Goal: Obtain resource: Download file/media

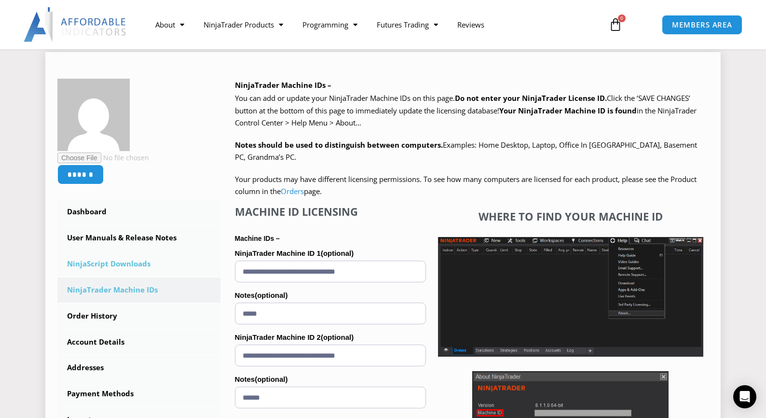
scroll to position [145, 0]
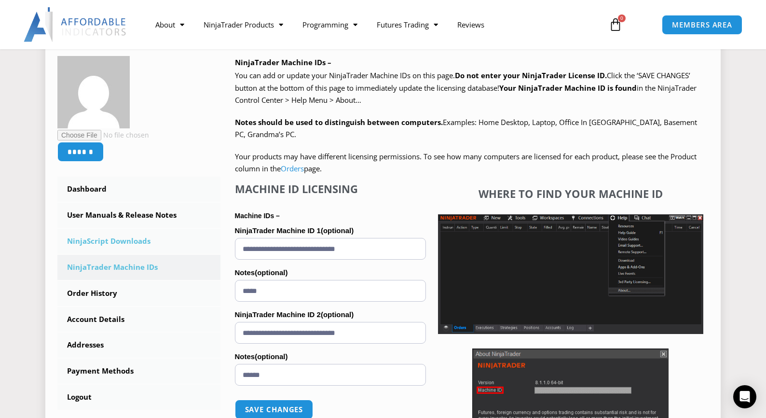
click at [122, 241] on link "NinjaScript Downloads" at bounding box center [138, 241] width 163 height 25
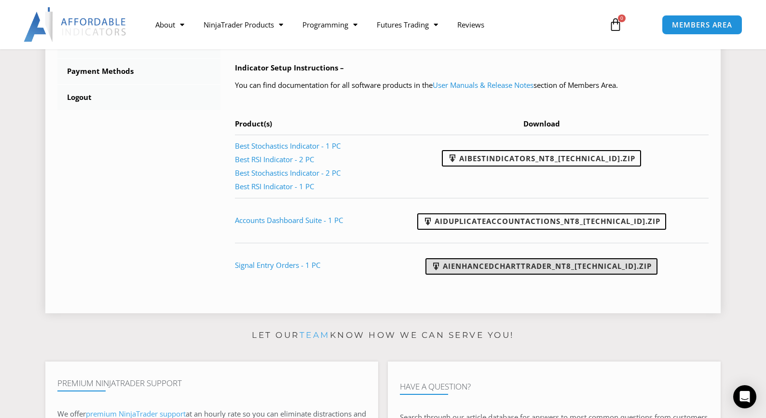
scroll to position [434, 0]
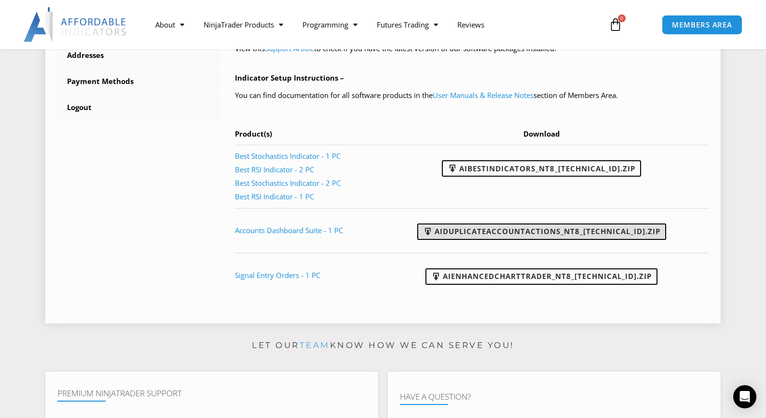
click at [543, 231] on link "AIDuplicateAccountActions_NT8_25.9.24.1.zip" at bounding box center [541, 231] width 249 height 16
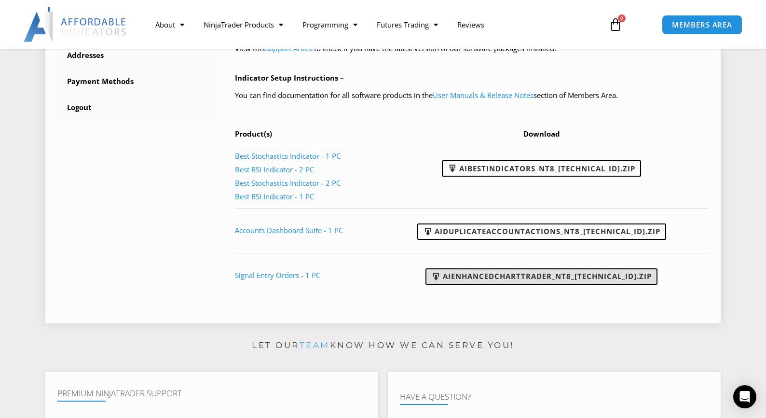
click at [549, 271] on link "AIEnhancedChartTrader_NT8_25.1.31.1.zip" at bounding box center [541, 276] width 232 height 16
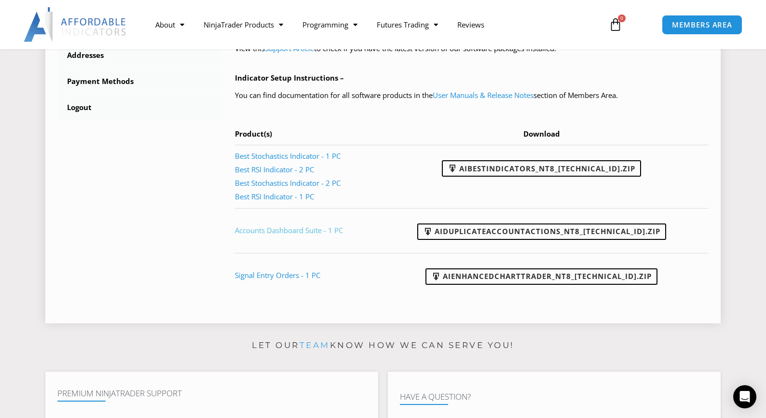
click at [278, 233] on link "Accounts Dashboard Suite - 1 PC" at bounding box center [289, 230] width 108 height 10
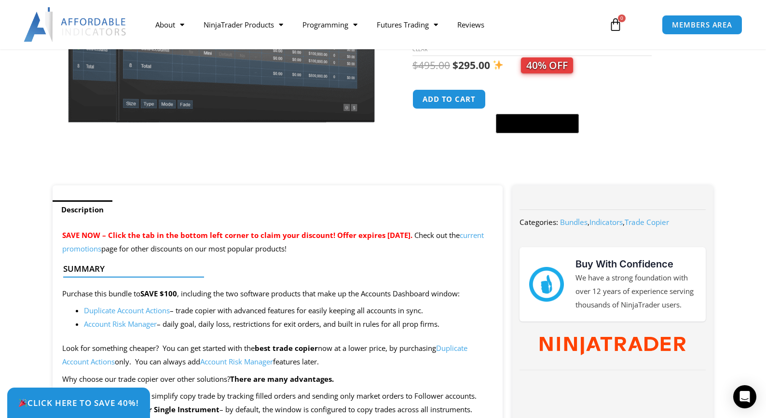
scroll to position [193, 0]
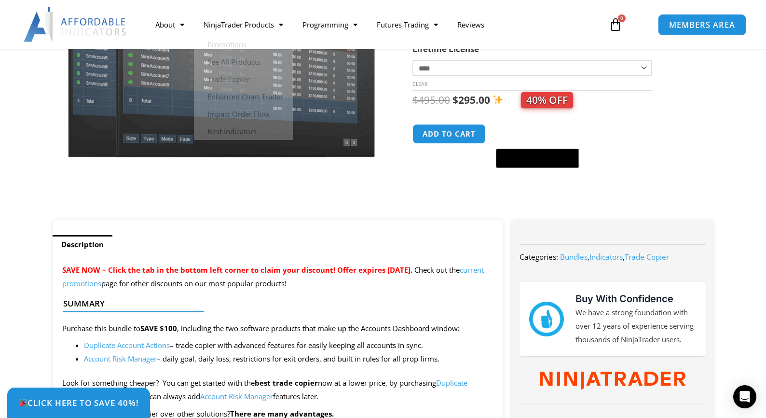
click at [715, 28] on span "MEMBERS AREA" at bounding box center [702, 25] width 66 height 8
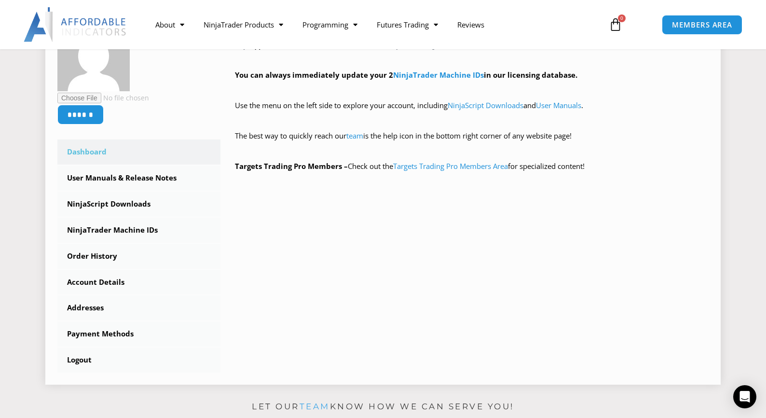
scroll to position [193, 0]
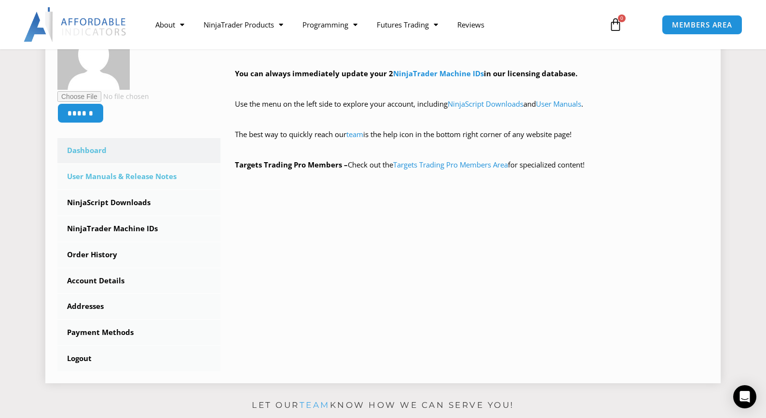
click at [106, 175] on link "User Manuals & Release Notes" at bounding box center [138, 176] width 163 height 25
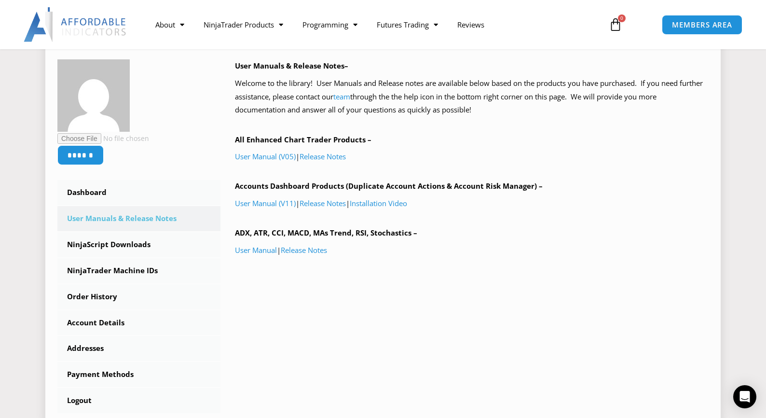
scroll to position [145, 0]
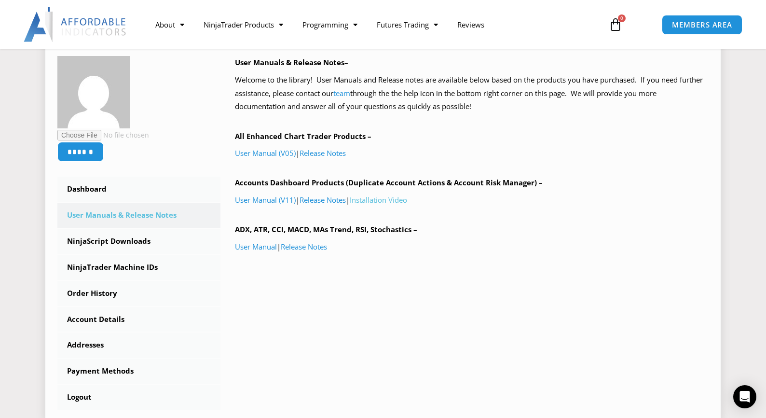
click at [371, 202] on link "Installation Video" at bounding box center [378, 200] width 57 height 10
